Goal: Information Seeking & Learning: Learn about a topic

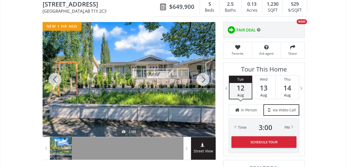
click at [146, 79] on div at bounding box center [129, 79] width 173 height 115
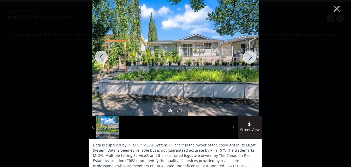
click at [248, 57] on div at bounding box center [249, 57] width 25 height 117
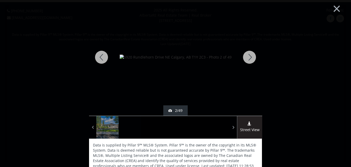
click at [248, 56] on div at bounding box center [249, 57] width 25 height 117
click at [249, 56] on div at bounding box center [249, 57] width 25 height 117
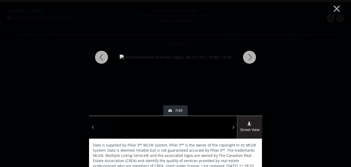
click at [249, 56] on div at bounding box center [249, 57] width 25 height 117
click at [249, 55] on div at bounding box center [249, 57] width 25 height 117
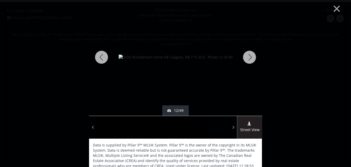
click at [249, 55] on div at bounding box center [249, 57] width 25 height 117
click at [250, 54] on div at bounding box center [249, 57] width 25 height 117
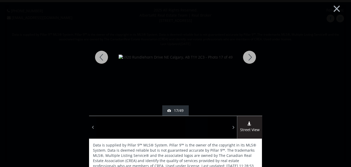
click at [250, 54] on div at bounding box center [249, 57] width 25 height 117
click at [246, 56] on div at bounding box center [249, 57] width 25 height 117
click at [248, 55] on div at bounding box center [249, 57] width 25 height 117
click at [248, 54] on div at bounding box center [249, 57] width 25 height 117
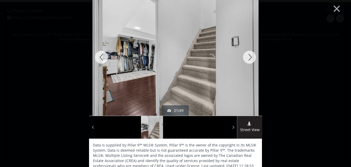
click at [249, 56] on div at bounding box center [249, 57] width 25 height 117
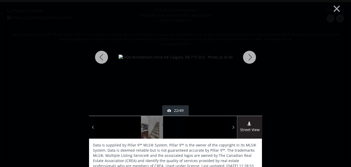
click at [249, 56] on div at bounding box center [249, 57] width 25 height 117
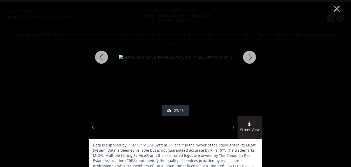
click at [250, 56] on div at bounding box center [249, 57] width 25 height 117
click at [247, 57] on div at bounding box center [249, 57] width 25 height 117
click at [250, 57] on div at bounding box center [249, 57] width 25 height 117
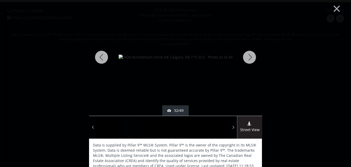
click at [250, 57] on div at bounding box center [249, 57] width 25 height 117
click at [249, 55] on div at bounding box center [249, 57] width 25 height 117
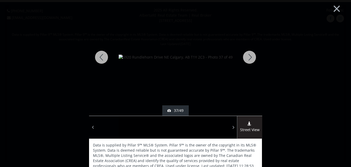
click at [252, 57] on div at bounding box center [249, 57] width 25 height 117
click at [250, 56] on div at bounding box center [249, 57] width 25 height 117
click at [251, 58] on div at bounding box center [249, 57] width 25 height 117
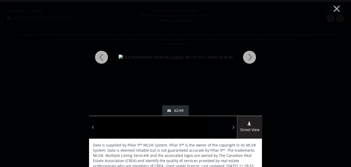
click at [250, 57] on div at bounding box center [249, 57] width 25 height 117
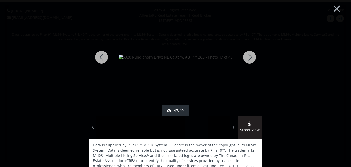
click at [250, 57] on div at bounding box center [249, 57] width 25 height 117
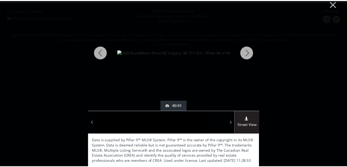
scroll to position [6, 0]
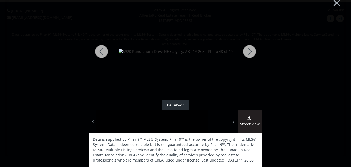
click at [247, 51] on div at bounding box center [249, 51] width 25 height 117
click at [102, 50] on div at bounding box center [101, 51] width 25 height 117
click at [250, 50] on div at bounding box center [249, 51] width 25 height 117
click at [97, 49] on div at bounding box center [101, 51] width 25 height 117
click at [249, 52] on div at bounding box center [249, 51] width 25 height 117
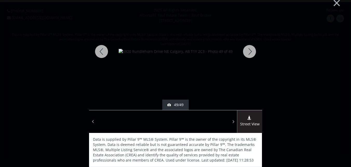
click at [250, 49] on div at bounding box center [249, 51] width 25 height 117
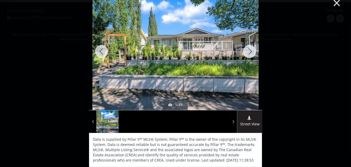
click at [332, 3] on button "×" at bounding box center [337, 2] width 29 height 21
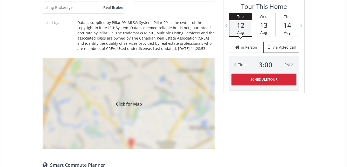
scroll to position [494, 0]
click at [126, 101] on div "Click for Map" at bounding box center [129, 102] width 173 height 91
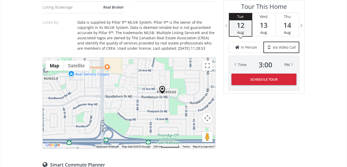
drag, startPoint x: 121, startPoint y: 115, endPoint x: 155, endPoint y: 106, distance: 34.9
click at [155, 106] on div "To navigate, press the arrow keys." at bounding box center [129, 103] width 172 height 90
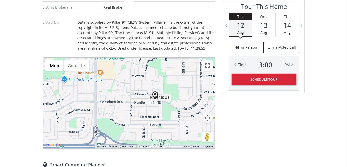
drag, startPoint x: 130, startPoint y: 74, endPoint x: 123, endPoint y: 80, distance: 9.7
click at [123, 80] on div "To navigate, press the arrow keys." at bounding box center [129, 103] width 172 height 90
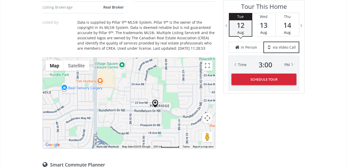
click at [157, 108] on div "To navigate, press the arrow keys." at bounding box center [129, 103] width 172 height 90
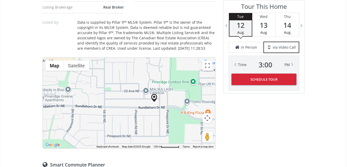
click at [154, 107] on div "To navigate, press the arrow keys." at bounding box center [129, 103] width 172 height 90
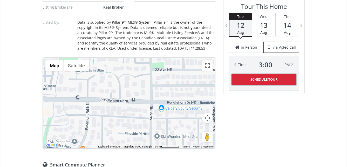
drag, startPoint x: 130, startPoint y: 108, endPoint x: 228, endPoint y: 108, distance: 97.7
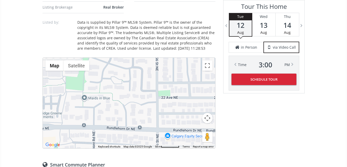
drag, startPoint x: 126, startPoint y: 105, endPoint x: 133, endPoint y: 132, distance: 28.3
click at [133, 132] on div "To navigate, press the arrow keys." at bounding box center [129, 103] width 172 height 90
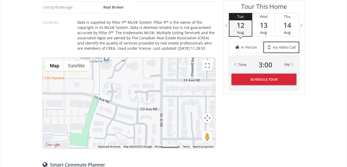
drag, startPoint x: 153, startPoint y: 88, endPoint x: 157, endPoint y: 145, distance: 57.1
click at [157, 145] on div "Neighborhood Pineridge Type Homes (Single Family) Total Baths 2.5 1/2 Baths 1 C…" at bounding box center [129, 57] width 173 height 664
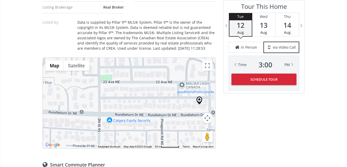
drag, startPoint x: 124, startPoint y: 113, endPoint x: 62, endPoint y: 41, distance: 94.3
click at [62, 41] on div "Neighborhood Pineridge Type Homes (Single Family) Total Baths 2.5 1/2 Baths 1 C…" at bounding box center [129, 57] width 173 height 664
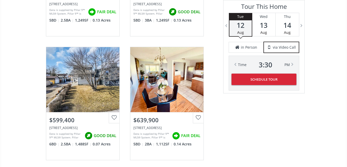
scroll to position [987, 0]
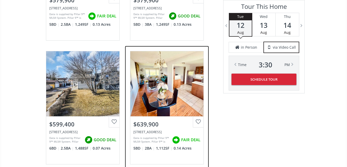
click at [172, 87] on div "View Photos & Details" at bounding box center [166, 83] width 73 height 65
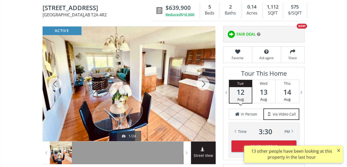
scroll to position [52, 0]
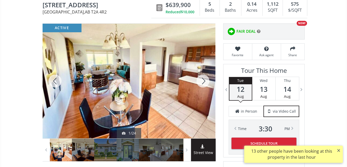
click at [143, 86] on div at bounding box center [129, 81] width 173 height 115
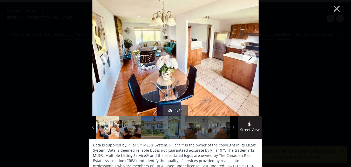
click at [250, 56] on div at bounding box center [249, 57] width 25 height 117
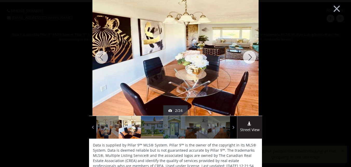
click at [250, 56] on div at bounding box center [249, 57] width 25 height 117
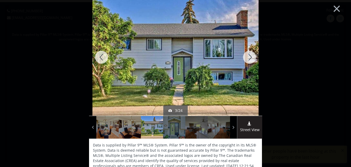
click at [250, 56] on div at bounding box center [249, 57] width 25 height 117
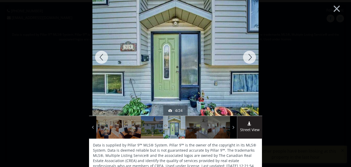
click at [250, 56] on div at bounding box center [249, 57] width 25 height 117
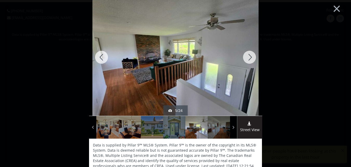
click at [250, 56] on div at bounding box center [249, 57] width 25 height 117
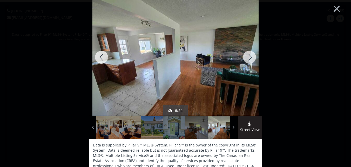
click at [250, 56] on div at bounding box center [249, 57] width 25 height 117
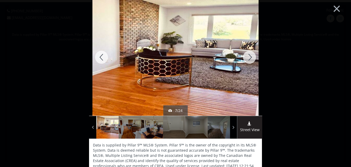
click at [250, 56] on div at bounding box center [249, 57] width 25 height 117
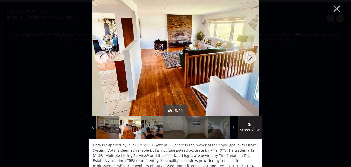
click at [250, 54] on div at bounding box center [249, 57] width 25 height 117
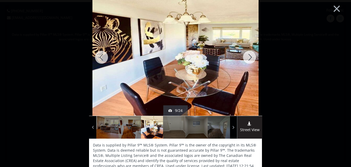
click at [250, 54] on div at bounding box center [249, 57] width 25 height 117
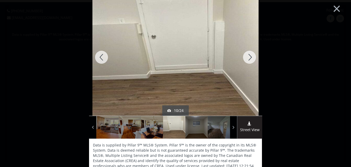
click at [250, 54] on div at bounding box center [249, 57] width 25 height 117
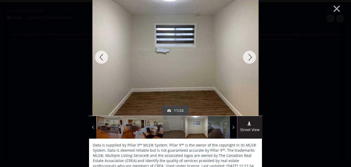
click at [250, 54] on div at bounding box center [249, 57] width 25 height 117
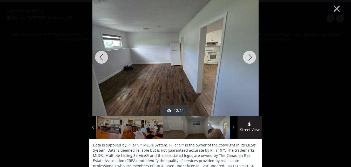
click at [250, 52] on div at bounding box center [249, 57] width 25 height 117
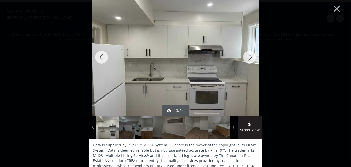
click at [250, 52] on div at bounding box center [249, 57] width 25 height 117
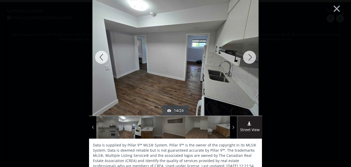
click at [250, 51] on div at bounding box center [249, 57] width 25 height 117
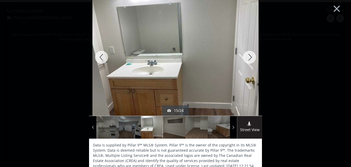
click at [250, 51] on div at bounding box center [249, 57] width 25 height 117
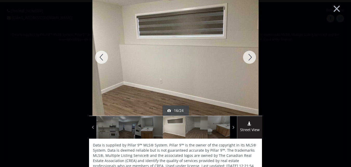
click at [250, 51] on div at bounding box center [249, 57] width 25 height 117
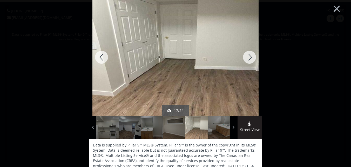
click at [250, 51] on div at bounding box center [249, 57] width 25 height 117
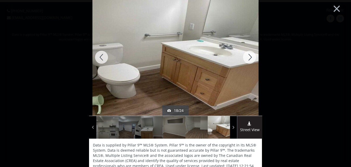
click at [251, 50] on div at bounding box center [249, 57] width 25 height 117
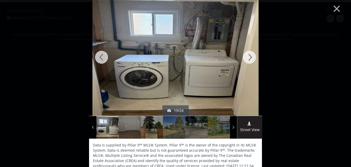
click at [251, 50] on div at bounding box center [249, 57] width 25 height 117
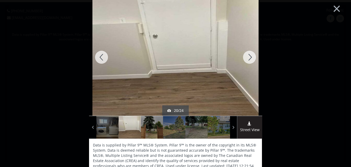
click at [251, 50] on div at bounding box center [249, 57] width 25 height 117
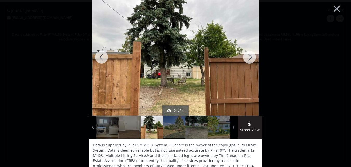
click at [249, 56] on div at bounding box center [249, 57] width 25 height 117
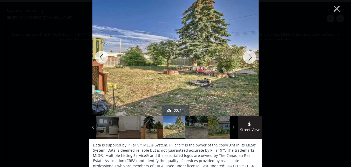
click at [249, 56] on div at bounding box center [249, 57] width 25 height 117
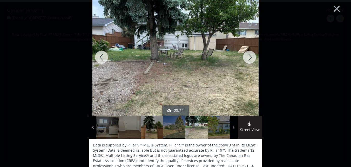
click at [249, 56] on div at bounding box center [249, 57] width 25 height 117
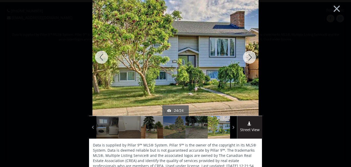
click at [246, 56] on div at bounding box center [249, 57] width 25 height 117
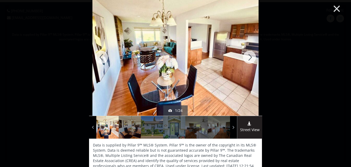
click at [332, 8] on button "×" at bounding box center [337, 7] width 29 height 21
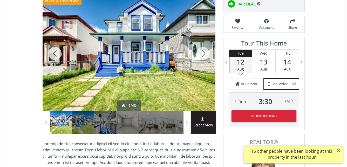
click at [144, 56] on div at bounding box center [129, 53] width 173 height 115
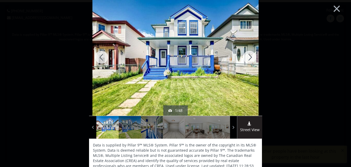
click at [250, 55] on div at bounding box center [249, 57] width 25 height 117
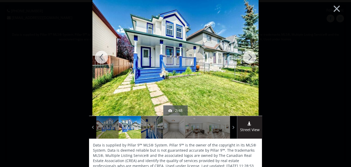
click at [250, 54] on div at bounding box center [249, 57] width 25 height 117
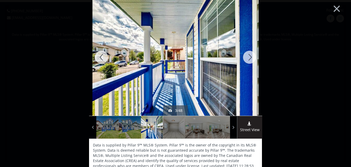
click at [248, 56] on div at bounding box center [249, 57] width 25 height 117
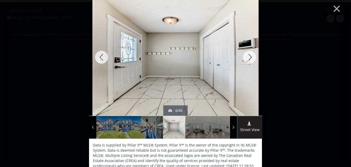
click at [248, 56] on div at bounding box center [249, 57] width 25 height 117
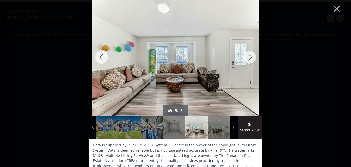
click at [248, 56] on div at bounding box center [249, 57] width 25 height 117
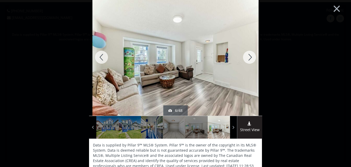
click at [248, 56] on div at bounding box center [249, 57] width 25 height 117
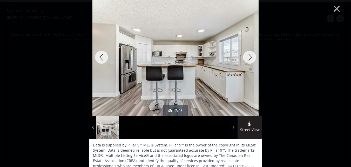
click at [248, 56] on div at bounding box center [249, 57] width 25 height 117
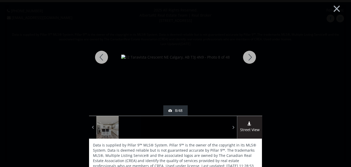
click at [248, 56] on div at bounding box center [249, 57] width 25 height 117
click at [248, 55] on div at bounding box center [249, 57] width 25 height 117
click at [102, 56] on div at bounding box center [101, 57] width 25 height 117
click at [249, 55] on div at bounding box center [249, 57] width 25 height 117
click at [248, 54] on div at bounding box center [249, 57] width 25 height 117
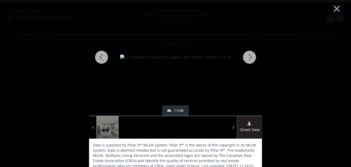
click at [99, 55] on div at bounding box center [101, 57] width 25 height 117
click at [247, 56] on div at bounding box center [249, 57] width 25 height 117
click at [250, 56] on div at bounding box center [249, 57] width 25 height 117
click at [249, 56] on div at bounding box center [249, 57] width 25 height 117
click at [99, 55] on div at bounding box center [101, 57] width 25 height 117
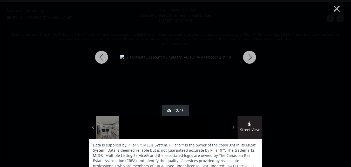
click at [99, 56] on div at bounding box center [101, 57] width 25 height 117
click at [249, 56] on div at bounding box center [249, 57] width 25 height 117
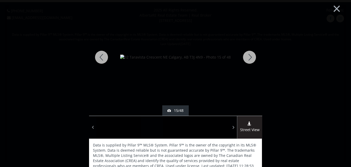
click at [249, 56] on div at bounding box center [249, 57] width 25 height 117
click at [249, 54] on div at bounding box center [249, 57] width 25 height 117
click at [250, 53] on div at bounding box center [249, 57] width 25 height 117
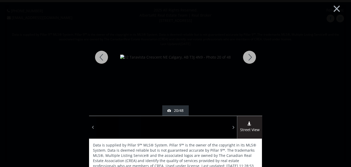
click at [250, 51] on div at bounding box center [249, 57] width 25 height 117
click at [249, 57] on div at bounding box center [249, 57] width 25 height 117
click at [249, 55] on div at bounding box center [249, 57] width 25 height 117
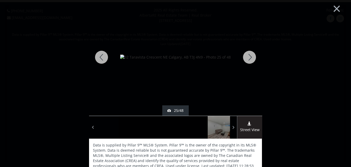
click at [248, 55] on div at bounding box center [249, 57] width 25 height 117
click at [249, 55] on div at bounding box center [249, 57] width 25 height 117
click at [249, 54] on div at bounding box center [249, 57] width 25 height 117
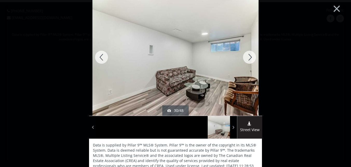
click at [249, 54] on div at bounding box center [249, 57] width 25 height 117
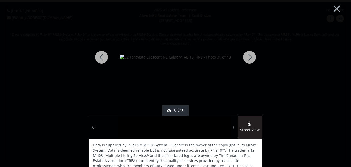
click at [249, 54] on div at bounding box center [249, 57] width 25 height 117
click at [250, 54] on div at bounding box center [249, 57] width 25 height 117
click at [250, 53] on div at bounding box center [249, 57] width 25 height 117
click at [250, 52] on div at bounding box center [249, 57] width 25 height 117
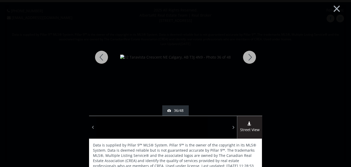
click at [250, 52] on div at bounding box center [249, 57] width 25 height 117
click at [102, 56] on div at bounding box center [101, 57] width 25 height 117
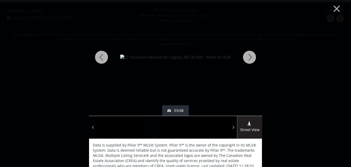
click at [102, 56] on div at bounding box center [101, 57] width 25 height 117
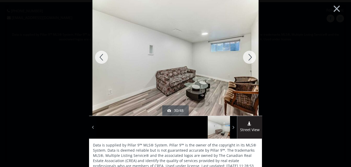
click at [102, 56] on div at bounding box center [101, 57] width 25 height 117
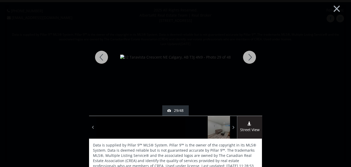
click at [102, 55] on div at bounding box center [101, 57] width 25 height 117
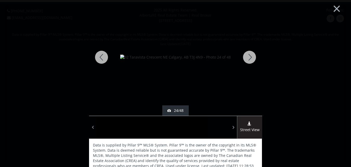
click at [102, 55] on div at bounding box center [101, 57] width 25 height 117
click at [102, 54] on div at bounding box center [101, 57] width 25 height 117
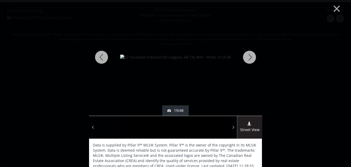
click at [102, 54] on div at bounding box center [101, 57] width 25 height 117
click at [101, 55] on div at bounding box center [101, 57] width 25 height 117
click at [250, 56] on div at bounding box center [249, 57] width 25 height 117
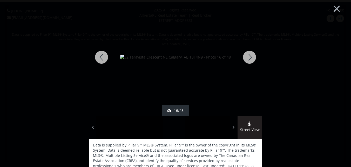
click at [250, 56] on div at bounding box center [249, 57] width 25 height 117
click at [249, 57] on div at bounding box center [249, 57] width 25 height 117
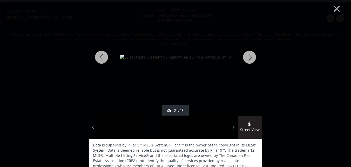
click at [249, 57] on div at bounding box center [249, 57] width 25 height 117
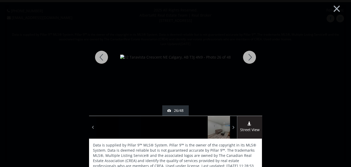
click at [249, 57] on div at bounding box center [249, 57] width 25 height 117
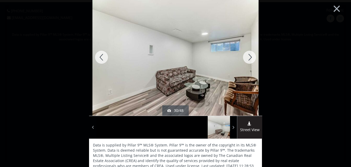
click at [249, 57] on div at bounding box center [249, 57] width 25 height 117
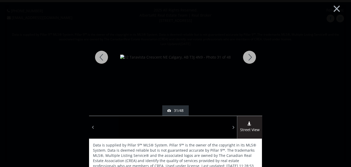
click at [249, 57] on div at bounding box center [249, 57] width 25 height 117
click at [249, 55] on div at bounding box center [249, 57] width 25 height 117
click at [250, 55] on div at bounding box center [249, 57] width 25 height 117
click at [250, 53] on div at bounding box center [249, 57] width 25 height 117
click at [251, 53] on div at bounding box center [249, 57] width 25 height 117
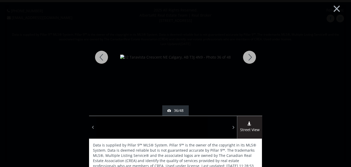
click at [252, 51] on div at bounding box center [249, 57] width 25 height 117
click at [251, 54] on div at bounding box center [249, 57] width 25 height 117
click at [251, 55] on div at bounding box center [249, 57] width 25 height 117
click at [249, 56] on div at bounding box center [249, 57] width 25 height 117
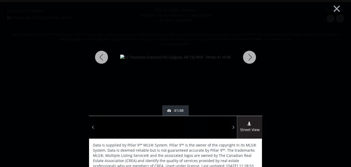
click at [248, 57] on div at bounding box center [249, 57] width 25 height 117
click at [250, 57] on div at bounding box center [249, 57] width 25 height 117
click at [251, 56] on div at bounding box center [249, 57] width 25 height 117
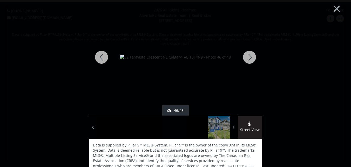
click at [251, 56] on div at bounding box center [249, 57] width 25 height 117
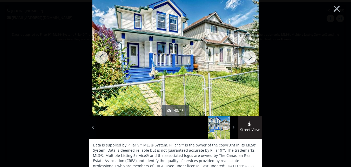
click at [250, 55] on div at bounding box center [249, 57] width 25 height 117
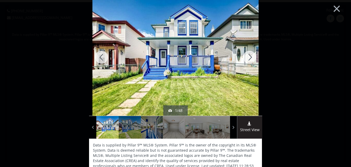
click at [249, 56] on div at bounding box center [249, 57] width 25 height 117
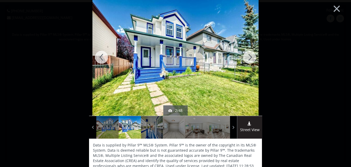
click at [250, 56] on div at bounding box center [249, 57] width 25 height 117
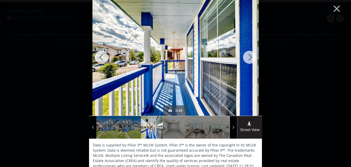
click at [250, 56] on div at bounding box center [249, 57] width 25 height 117
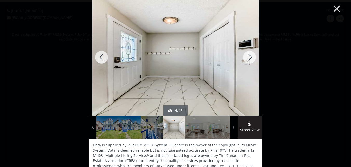
click at [331, 6] on button "×" at bounding box center [337, 7] width 29 height 21
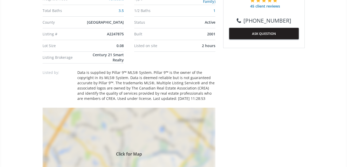
scroll to position [416, 0]
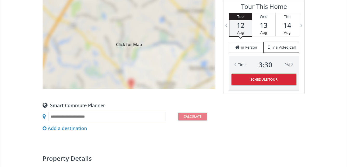
click at [139, 46] on span "Click for Map" at bounding box center [129, 44] width 173 height 4
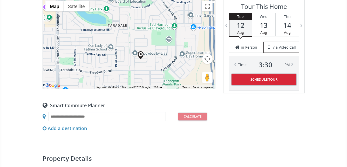
drag, startPoint x: 127, startPoint y: 56, endPoint x: 140, endPoint y: 72, distance: 20.7
click at [140, 72] on div "To navigate, press the arrow keys." at bounding box center [129, 43] width 172 height 90
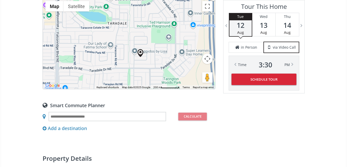
click at [142, 66] on div "To navigate, press the arrow keys." at bounding box center [129, 43] width 172 height 90
click at [142, 67] on div "To navigate, press the arrow keys." at bounding box center [129, 43] width 172 height 90
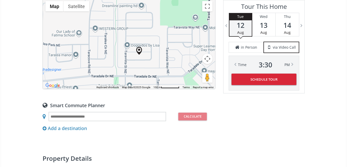
click at [142, 66] on div "To navigate, press the arrow keys." at bounding box center [129, 43] width 172 height 90
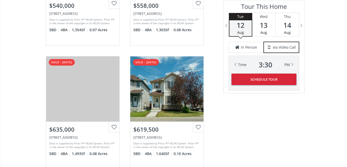
scroll to position [1091, 0]
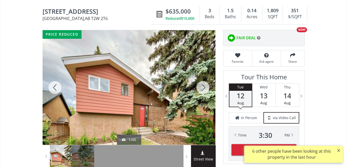
scroll to position [52, 0]
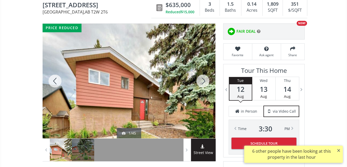
click at [140, 90] on div at bounding box center [129, 81] width 173 height 115
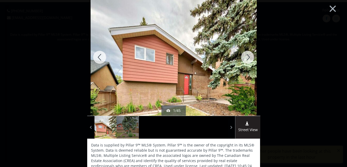
scroll to position [0, 0]
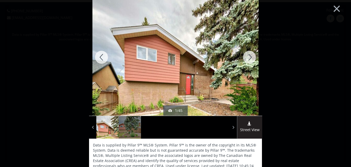
click at [193, 69] on img at bounding box center [175, 57] width 166 height 125
click at [249, 56] on div at bounding box center [249, 57] width 25 height 117
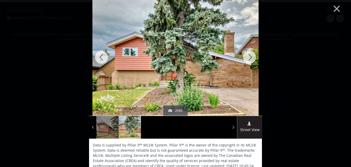
click at [249, 56] on div at bounding box center [249, 57] width 25 height 117
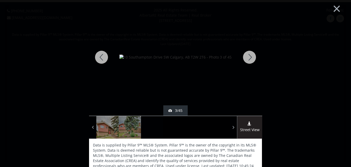
click at [249, 54] on div at bounding box center [249, 57] width 25 height 117
click at [250, 56] on div at bounding box center [249, 57] width 25 height 117
click at [248, 57] on div at bounding box center [249, 57] width 25 height 117
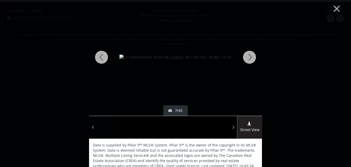
click at [248, 57] on div at bounding box center [249, 57] width 25 height 117
click at [250, 57] on div at bounding box center [249, 57] width 25 height 117
click at [250, 56] on div at bounding box center [249, 57] width 25 height 117
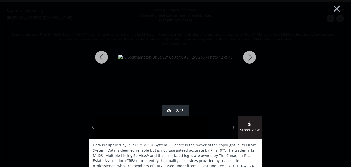
click at [250, 56] on div at bounding box center [249, 57] width 25 height 117
click at [250, 57] on div at bounding box center [249, 57] width 25 height 117
click at [249, 59] on div at bounding box center [249, 57] width 25 height 117
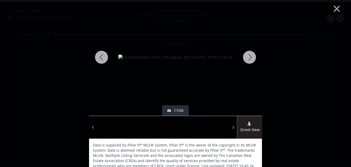
click at [249, 59] on div at bounding box center [249, 57] width 25 height 117
click at [250, 59] on div at bounding box center [249, 57] width 25 height 117
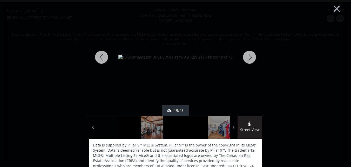
click at [248, 56] on div at bounding box center [249, 57] width 25 height 117
click at [249, 57] on div at bounding box center [249, 57] width 25 height 117
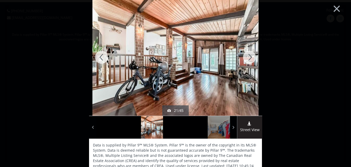
click at [248, 57] on div at bounding box center [249, 57] width 25 height 117
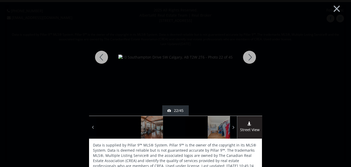
click at [248, 57] on div at bounding box center [249, 57] width 25 height 117
click at [98, 57] on div at bounding box center [101, 57] width 25 height 117
click at [249, 58] on div at bounding box center [249, 57] width 25 height 117
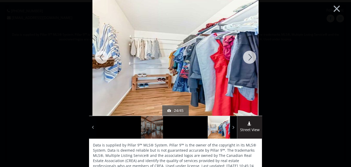
click at [249, 58] on div at bounding box center [249, 57] width 25 height 117
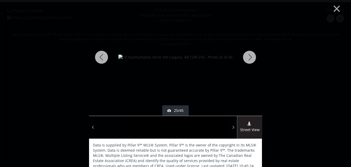
click at [249, 58] on div at bounding box center [249, 57] width 25 height 117
click at [249, 57] on div at bounding box center [249, 57] width 25 height 117
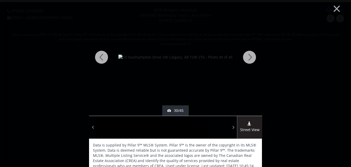
click at [249, 57] on div at bounding box center [249, 57] width 25 height 117
click at [251, 56] on div at bounding box center [249, 57] width 25 height 117
click at [249, 55] on div at bounding box center [249, 57] width 25 height 117
click at [250, 54] on div at bounding box center [249, 57] width 25 height 117
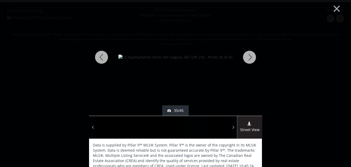
click at [248, 56] on div at bounding box center [249, 57] width 25 height 117
click at [249, 57] on div at bounding box center [249, 57] width 25 height 117
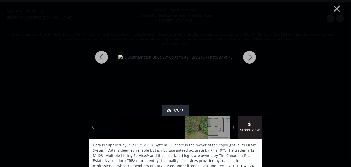
click at [248, 56] on div at bounding box center [249, 57] width 25 height 117
click at [249, 54] on div at bounding box center [249, 57] width 25 height 117
click at [98, 55] on div at bounding box center [101, 57] width 25 height 117
click at [250, 56] on div at bounding box center [249, 57] width 25 height 117
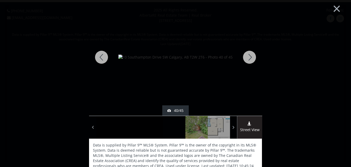
click at [248, 54] on div at bounding box center [249, 57] width 25 height 117
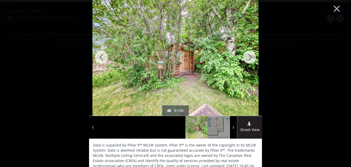
click at [248, 55] on div at bounding box center [249, 57] width 25 height 117
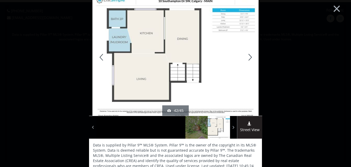
click at [249, 54] on div at bounding box center [249, 57] width 25 height 117
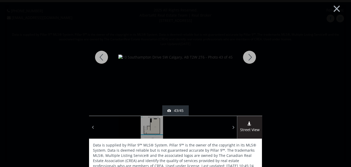
click at [249, 56] on div at bounding box center [249, 57] width 25 height 117
click at [250, 56] on div at bounding box center [249, 57] width 25 height 117
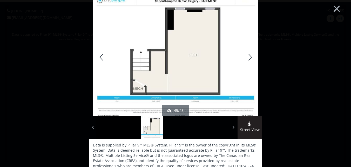
click at [249, 55] on div at bounding box center [249, 57] width 25 height 117
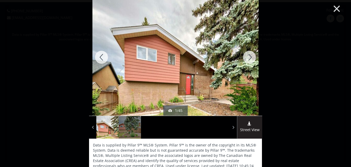
click at [333, 8] on button "×" at bounding box center [337, 7] width 29 height 21
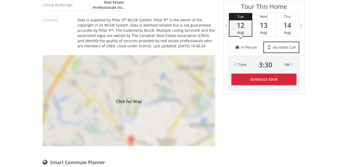
scroll to position [468, 0]
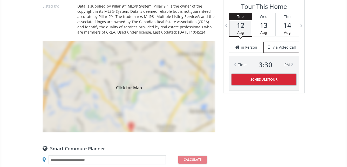
click at [126, 97] on div "Click for Map" at bounding box center [129, 86] width 173 height 91
